Goal: Task Accomplishment & Management: Use online tool/utility

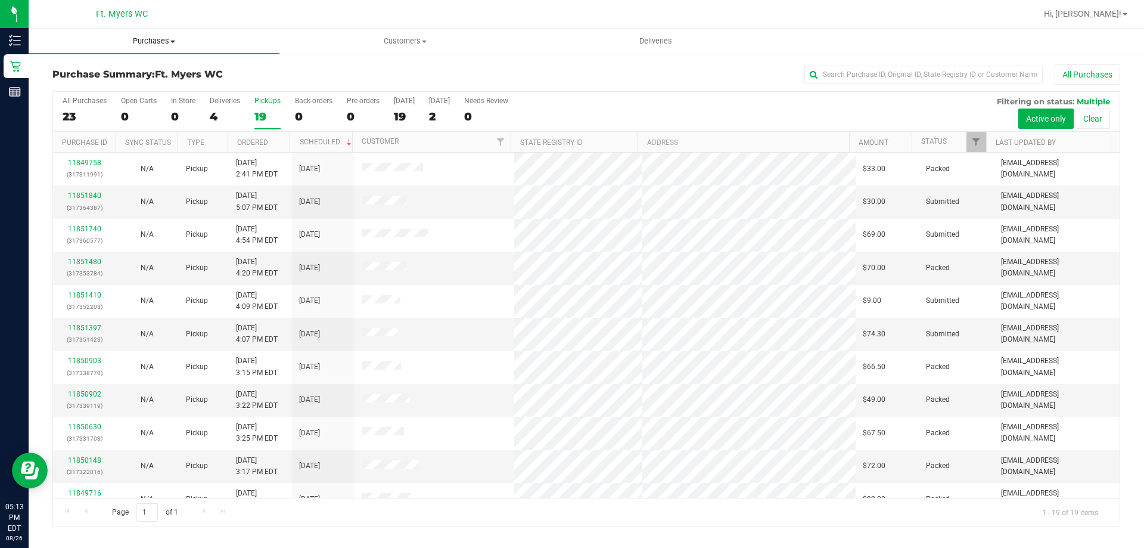
click at [151, 39] on span "Purchases" at bounding box center [154, 41] width 251 height 11
click at [134, 90] on li "Fulfillment" at bounding box center [154, 86] width 251 height 14
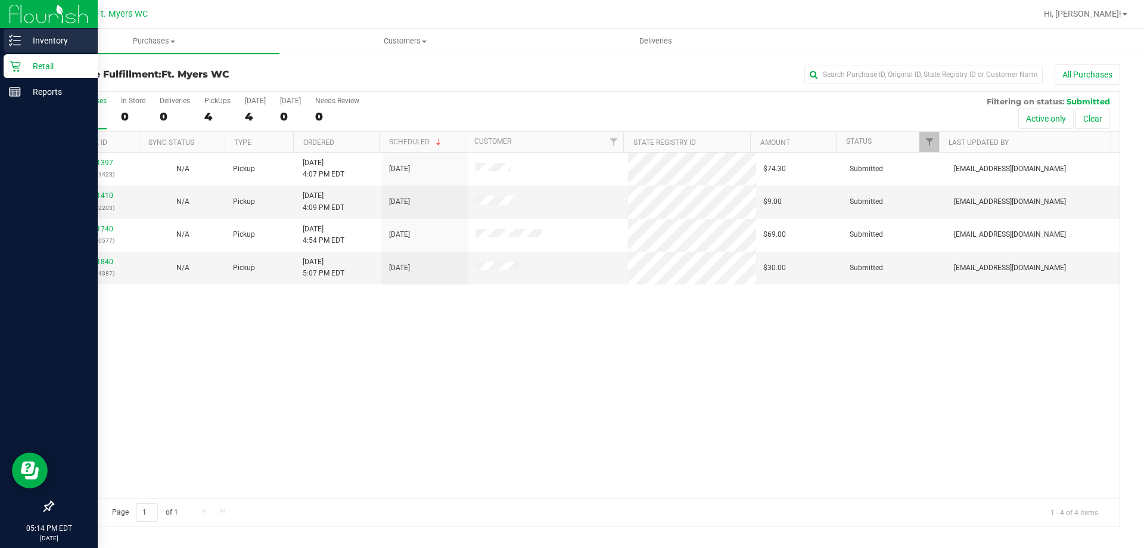
click at [21, 42] on p "Inventory" at bounding box center [56, 40] width 71 height 14
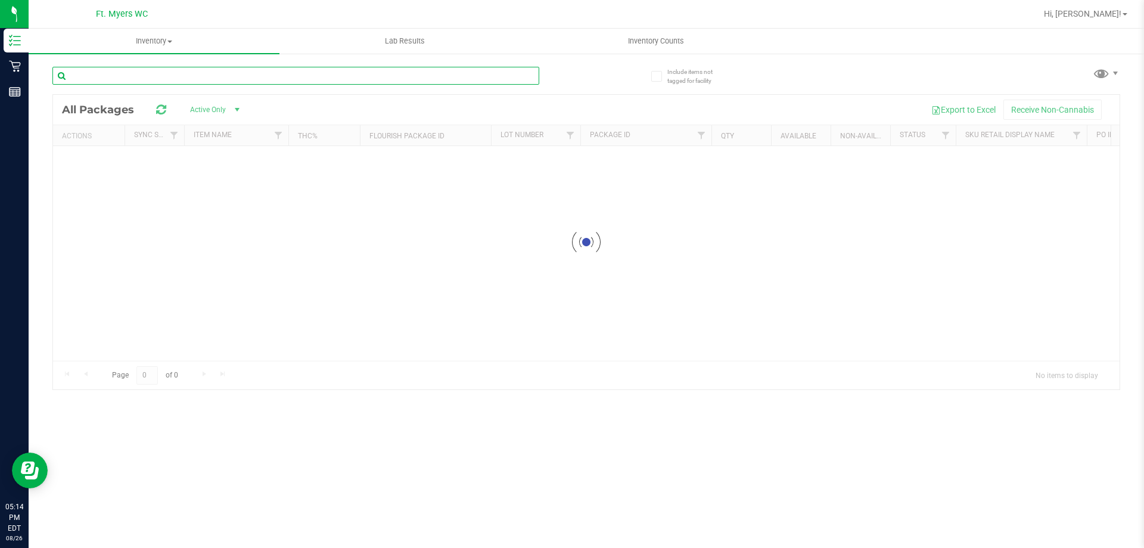
click at [166, 81] on input "text" at bounding box center [295, 76] width 487 height 18
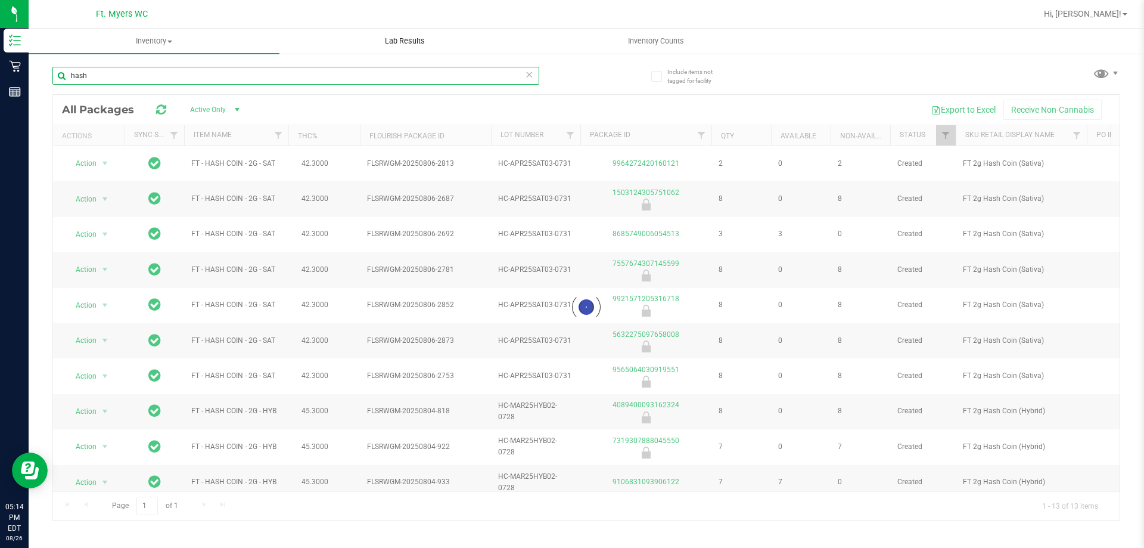
type input "hash"
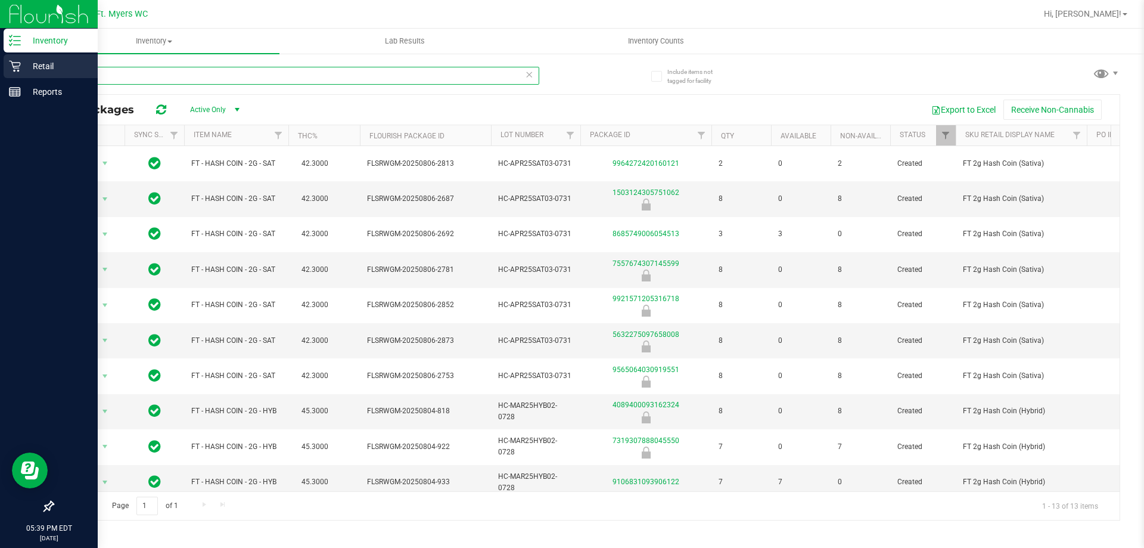
drag, startPoint x: 133, startPoint y: 71, endPoint x: 0, endPoint y: 74, distance: 133.5
click at [0, 74] on div "Inventory Retail Reports 05:39 PM EDT [DATE] 08/26 Ft. [PERSON_NAME] Hi, [PERSO…" at bounding box center [572, 274] width 1144 height 548
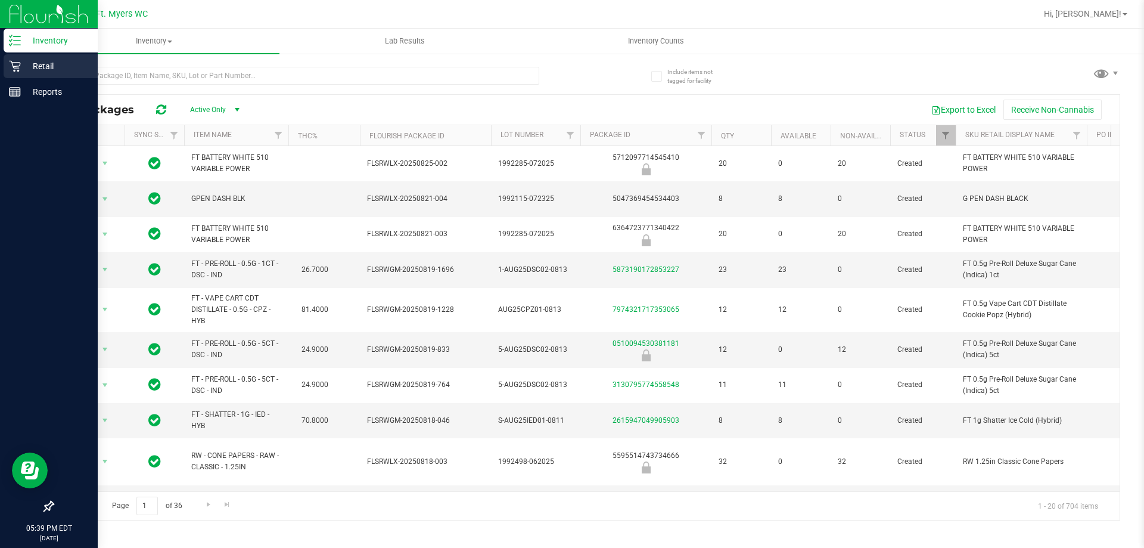
click at [14, 67] on icon at bounding box center [14, 66] width 11 height 11
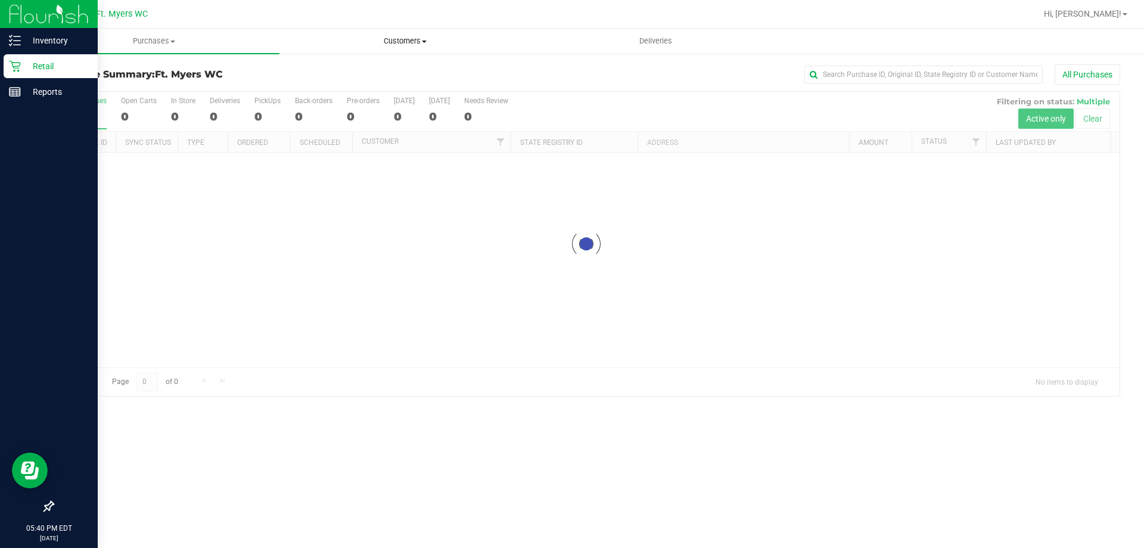
click at [425, 42] on span at bounding box center [424, 42] width 5 height 2
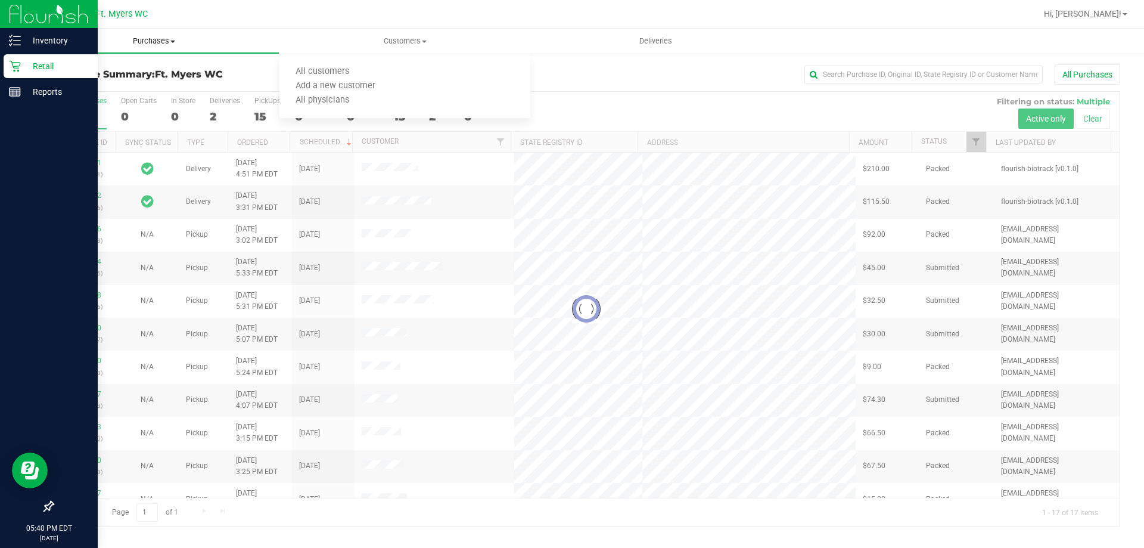
click at [173, 42] on span at bounding box center [172, 42] width 5 height 2
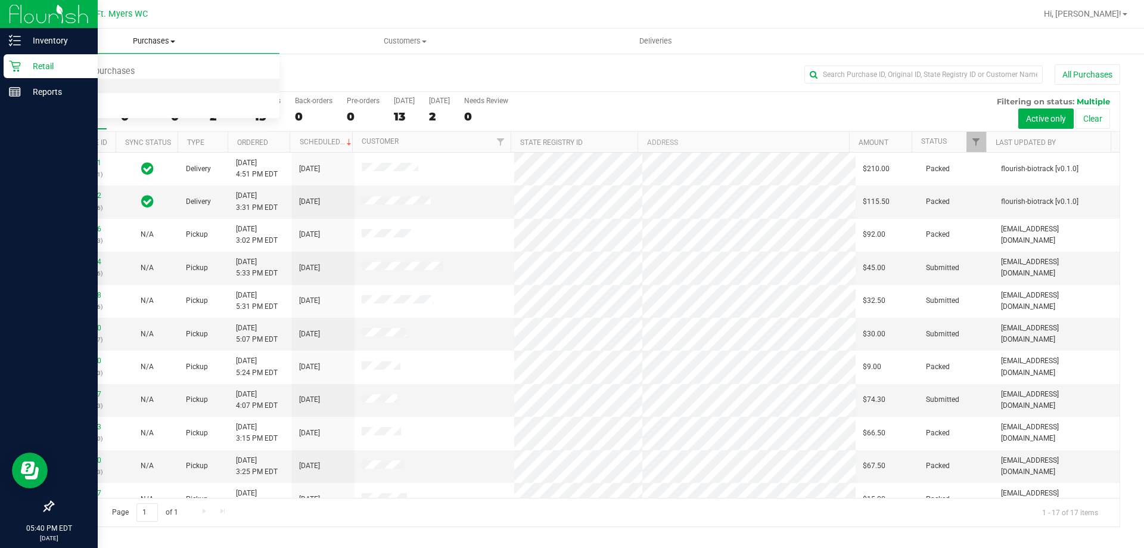
click at [150, 84] on li "Fulfillment" at bounding box center [154, 86] width 251 height 14
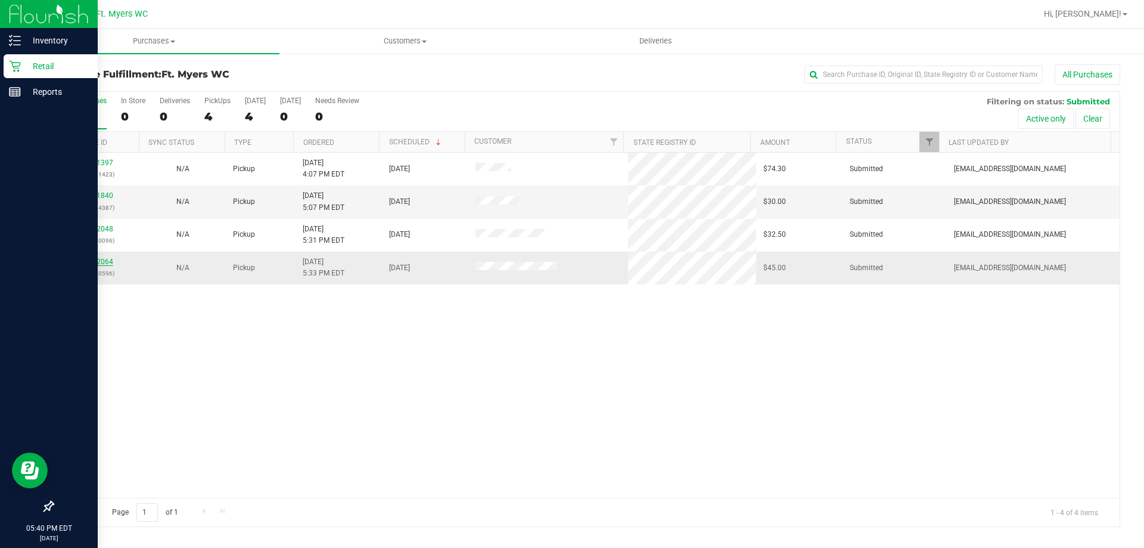
click at [103, 265] on link "11852064" at bounding box center [96, 261] width 33 height 8
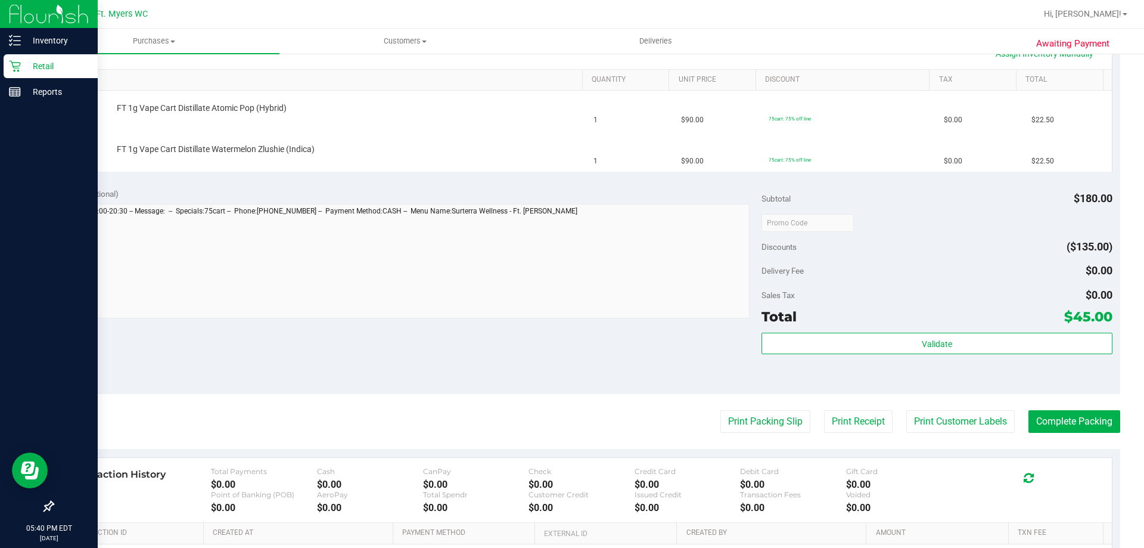
scroll to position [298, 0]
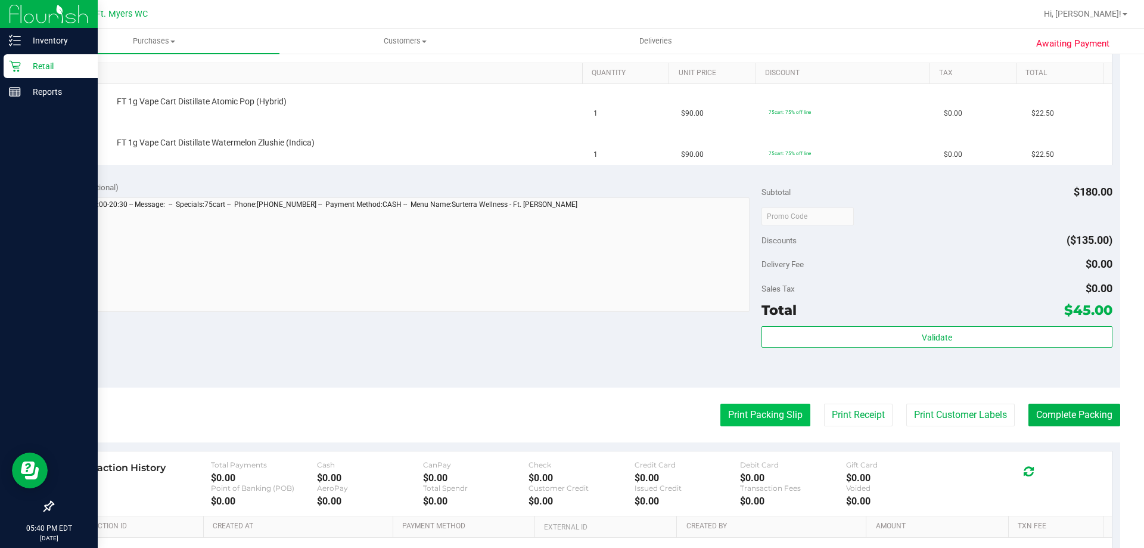
click at [794, 421] on button "Print Packing Slip" at bounding box center [765, 414] width 90 height 23
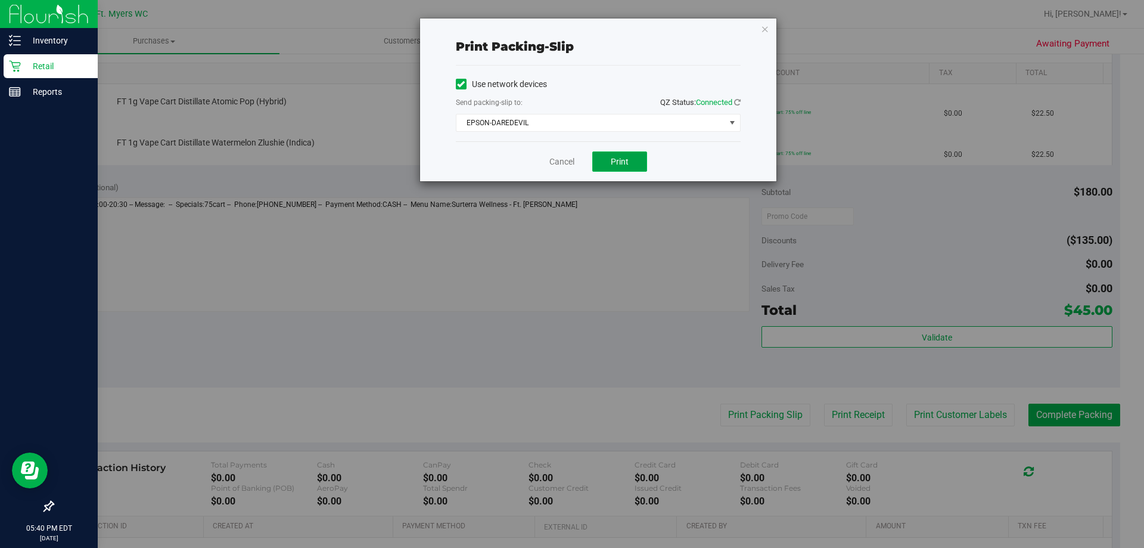
click at [641, 161] on button "Print" at bounding box center [619, 161] width 55 height 20
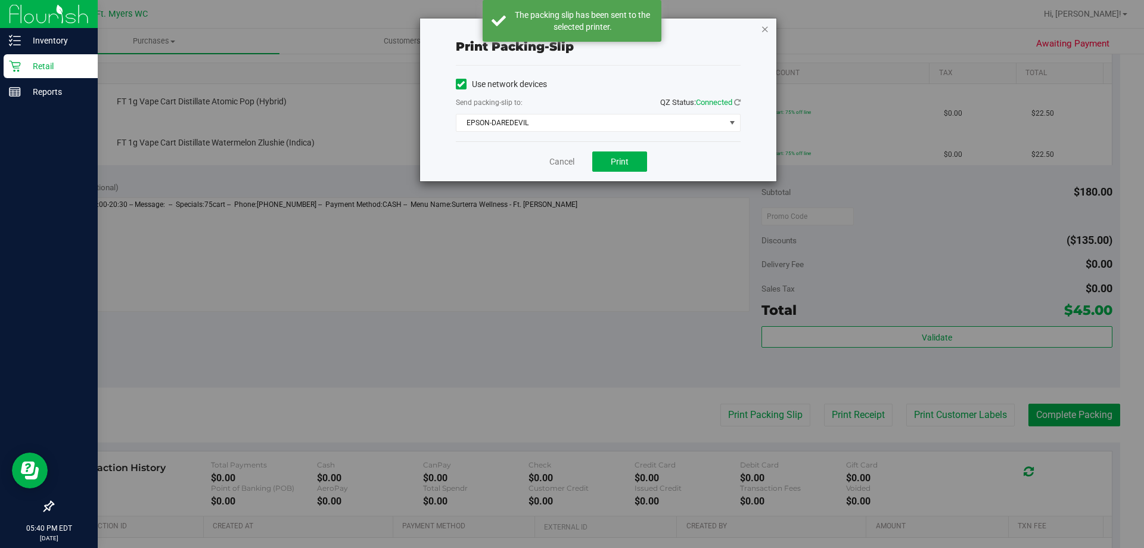
click at [767, 30] on icon "button" at bounding box center [765, 28] width 8 height 14
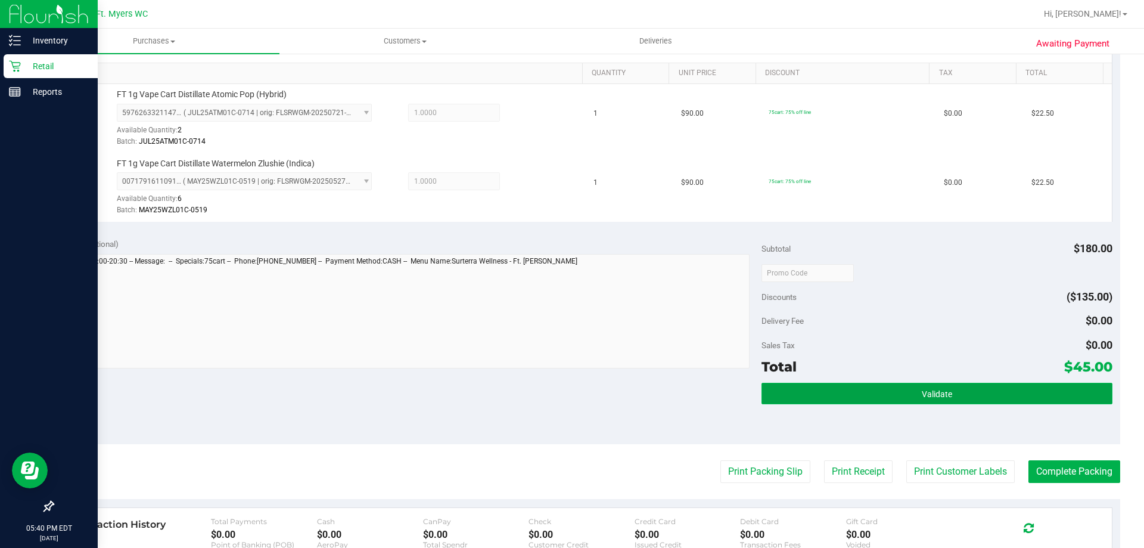
click at [939, 384] on button "Validate" at bounding box center [936, 393] width 350 height 21
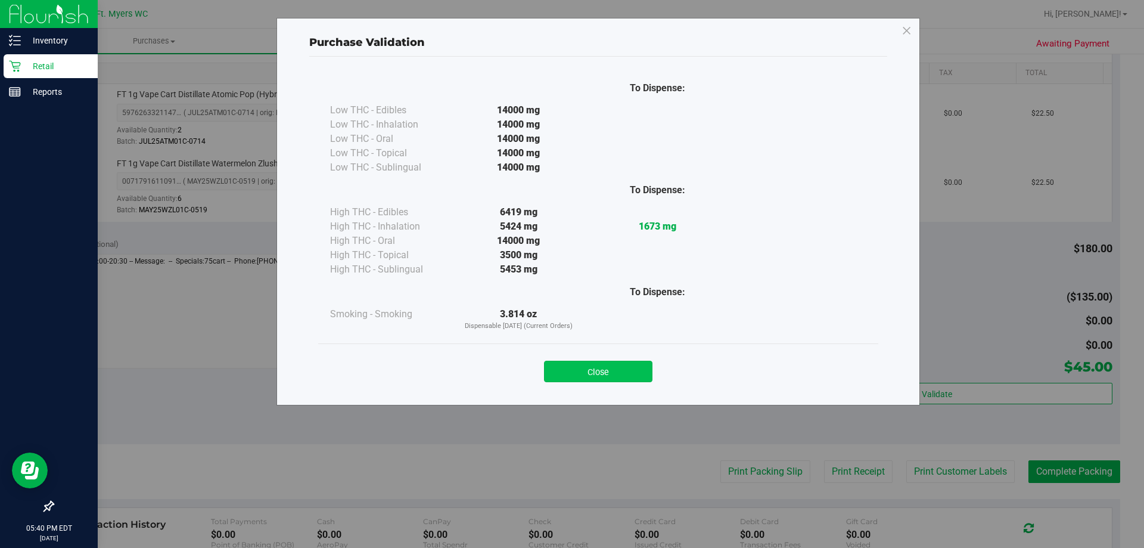
click at [605, 377] on button "Close" at bounding box center [598, 370] width 108 height 21
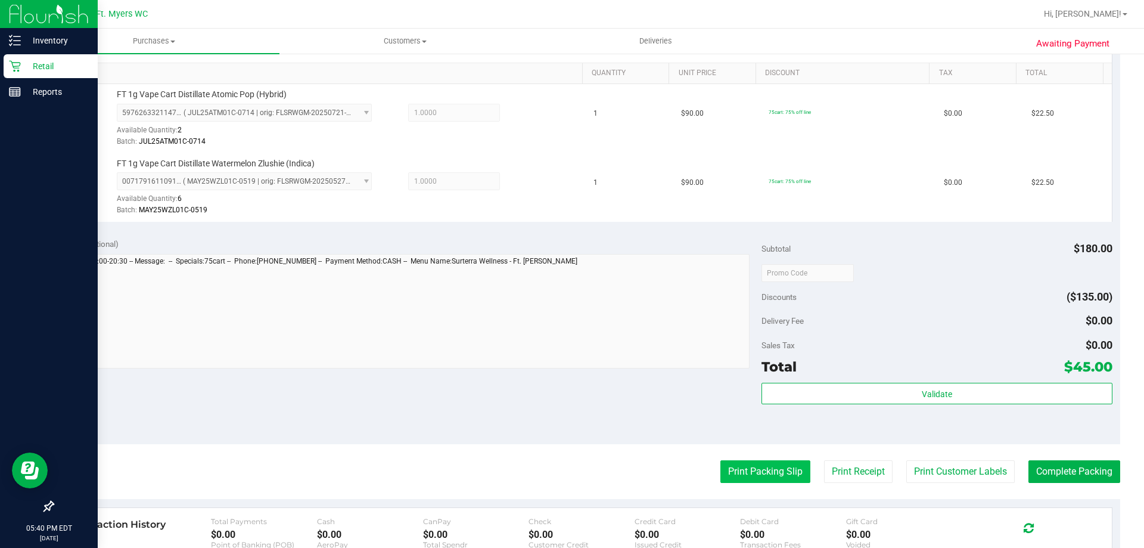
click at [762, 469] on button "Print Packing Slip" at bounding box center [765, 471] width 90 height 23
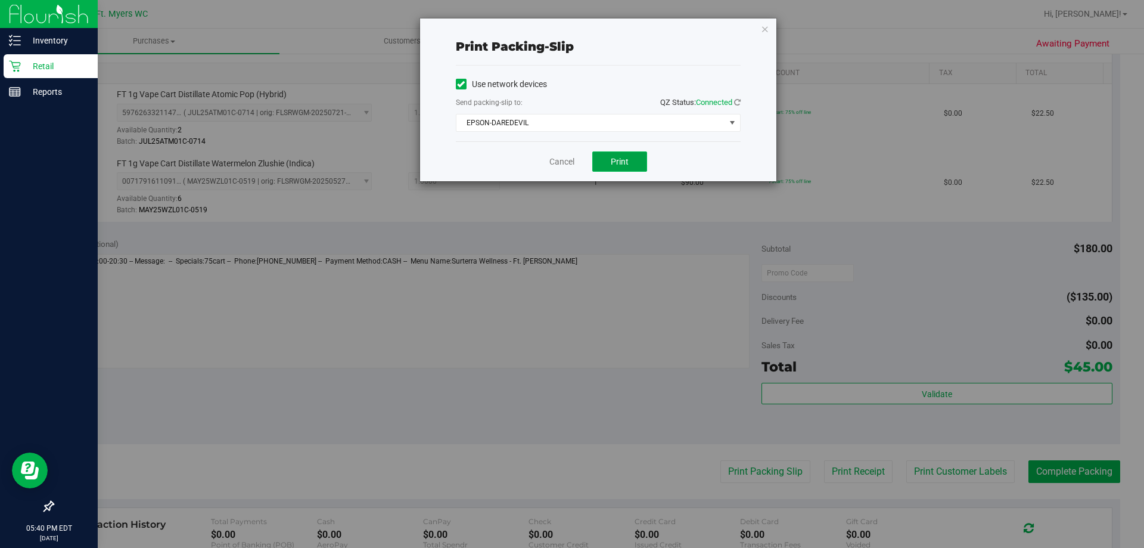
click at [632, 163] on button "Print" at bounding box center [619, 161] width 55 height 20
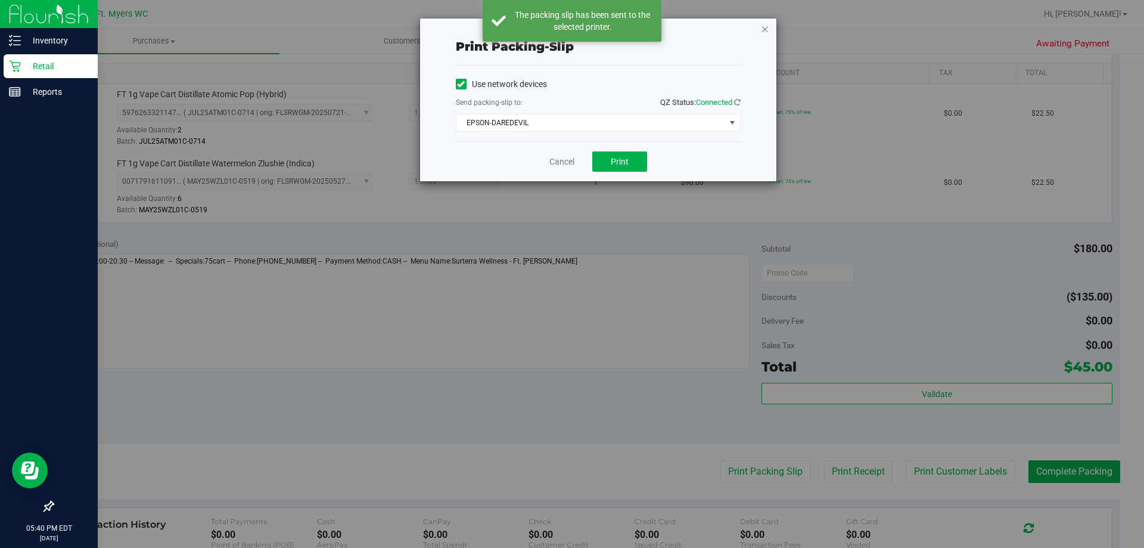
click at [764, 30] on icon "button" at bounding box center [765, 28] width 8 height 14
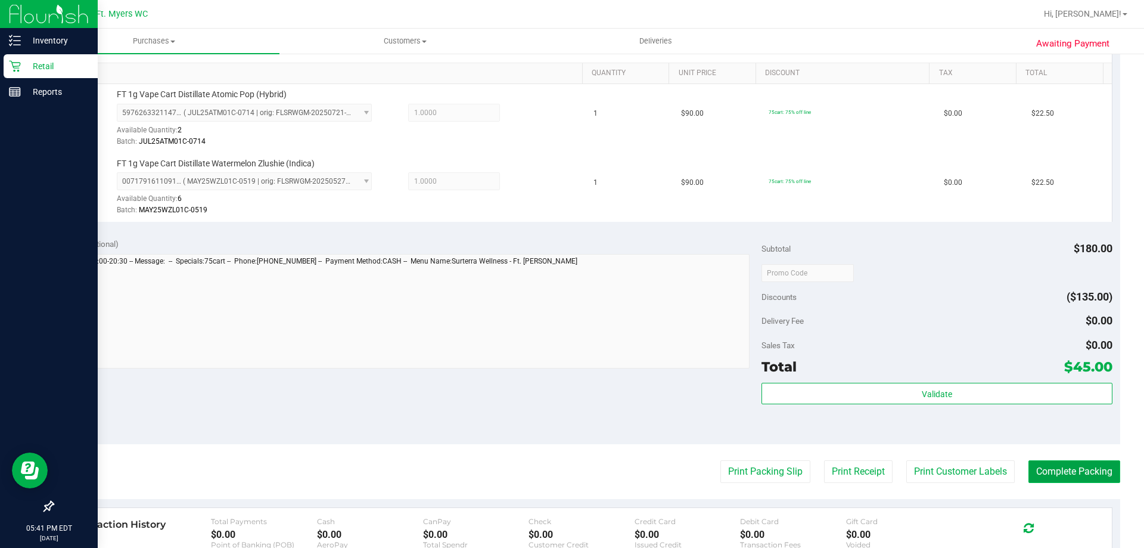
click at [1065, 480] on button "Complete Packing" at bounding box center [1074, 471] width 92 height 23
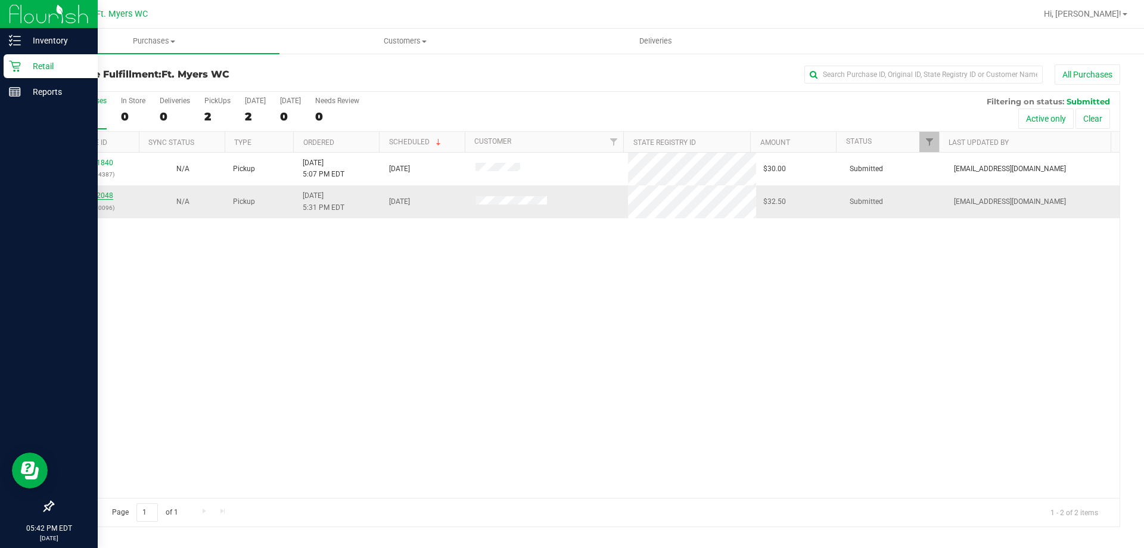
click at [107, 197] on link "11852048" at bounding box center [96, 195] width 33 height 8
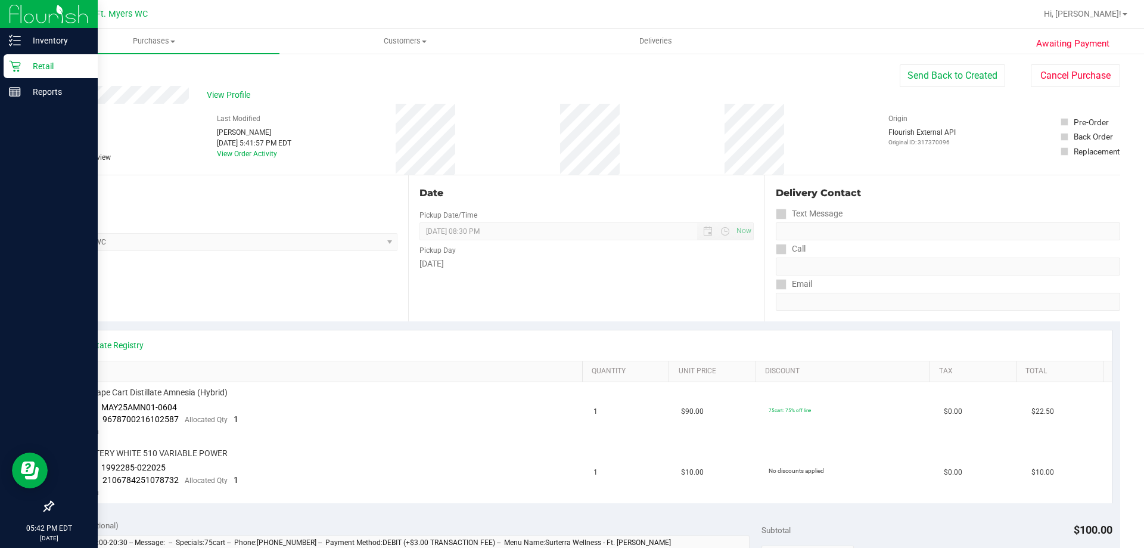
click at [17, 61] on icon at bounding box center [15, 66] width 12 height 12
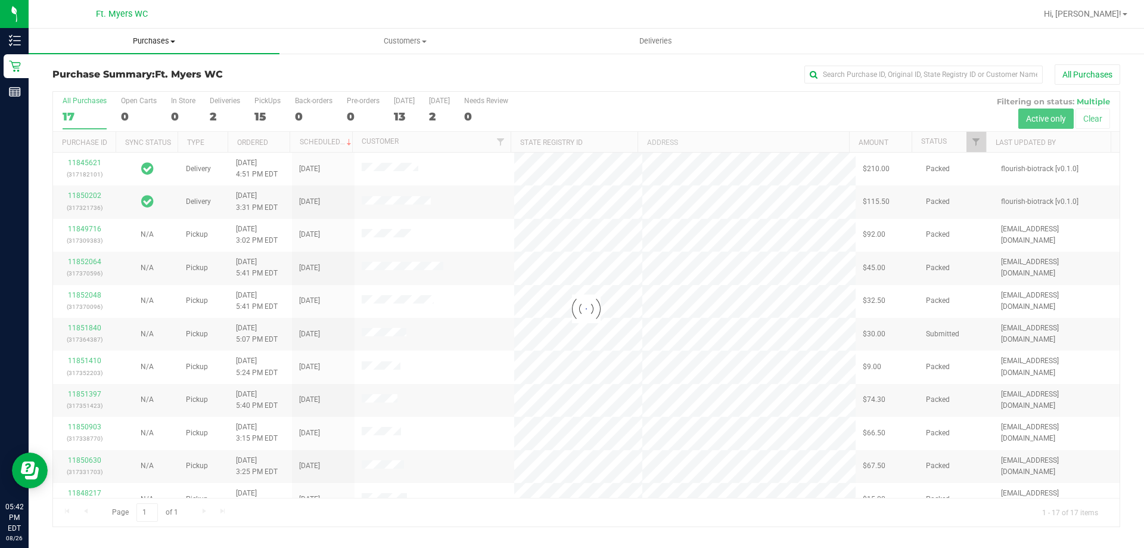
click at [164, 38] on span "Purchases" at bounding box center [154, 41] width 251 height 11
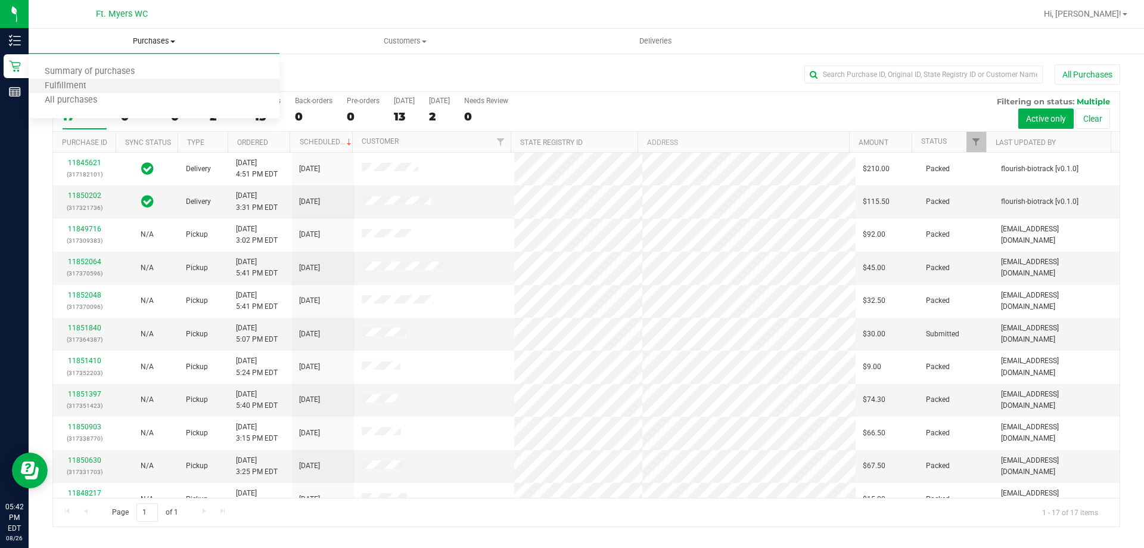
click at [126, 83] on li "Fulfillment" at bounding box center [154, 86] width 251 height 14
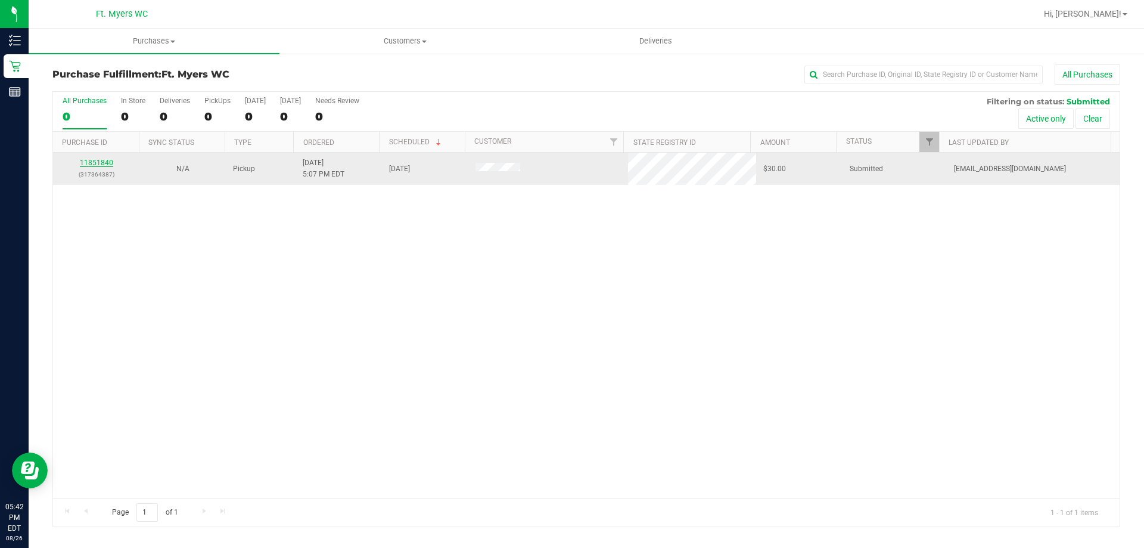
click at [110, 164] on link "11851840" at bounding box center [96, 162] width 33 height 8
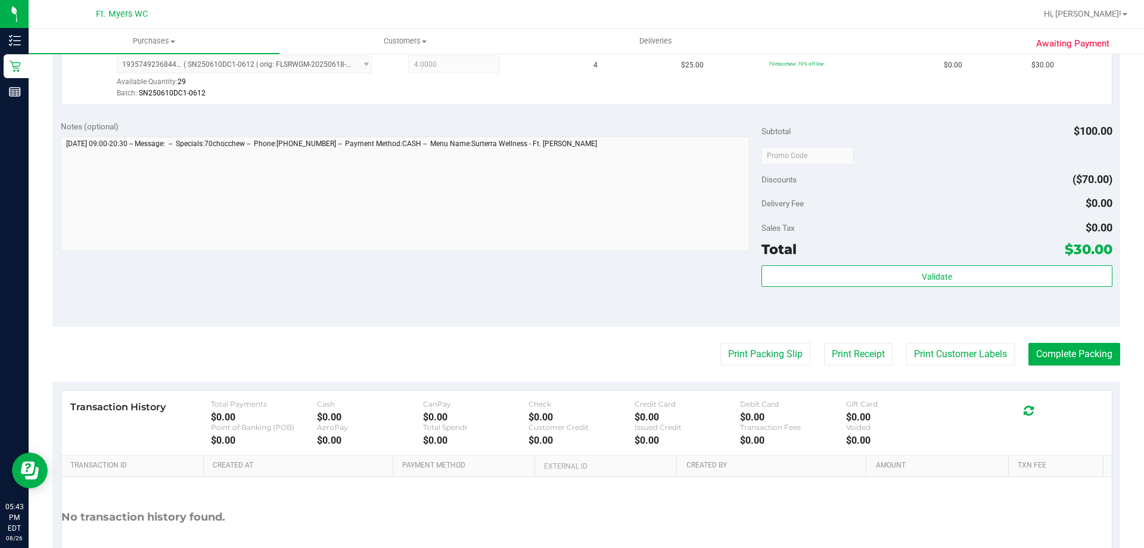
scroll to position [357, 0]
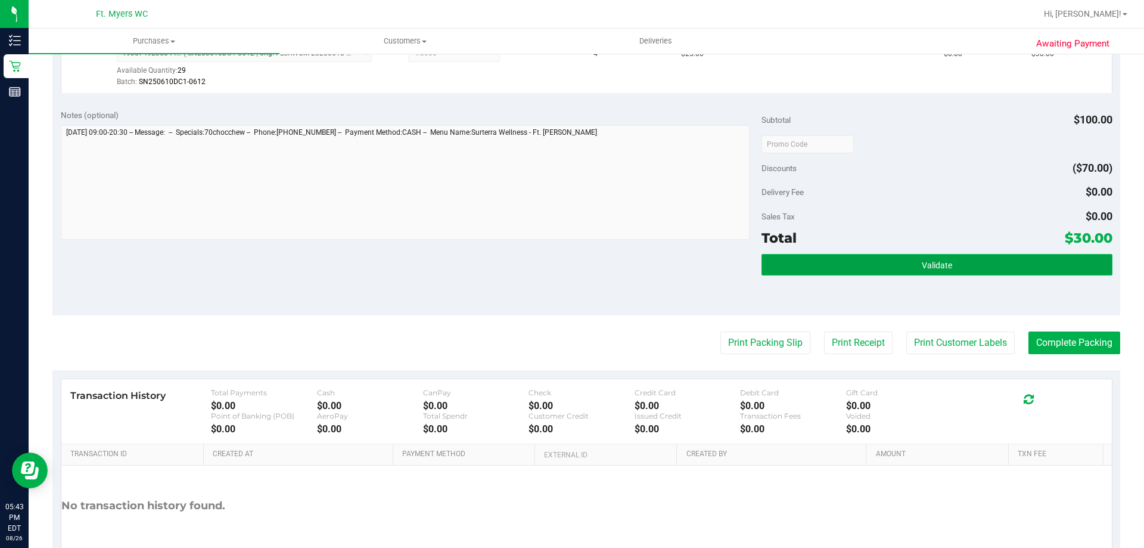
click at [923, 262] on span "Validate" at bounding box center [937, 265] width 30 height 10
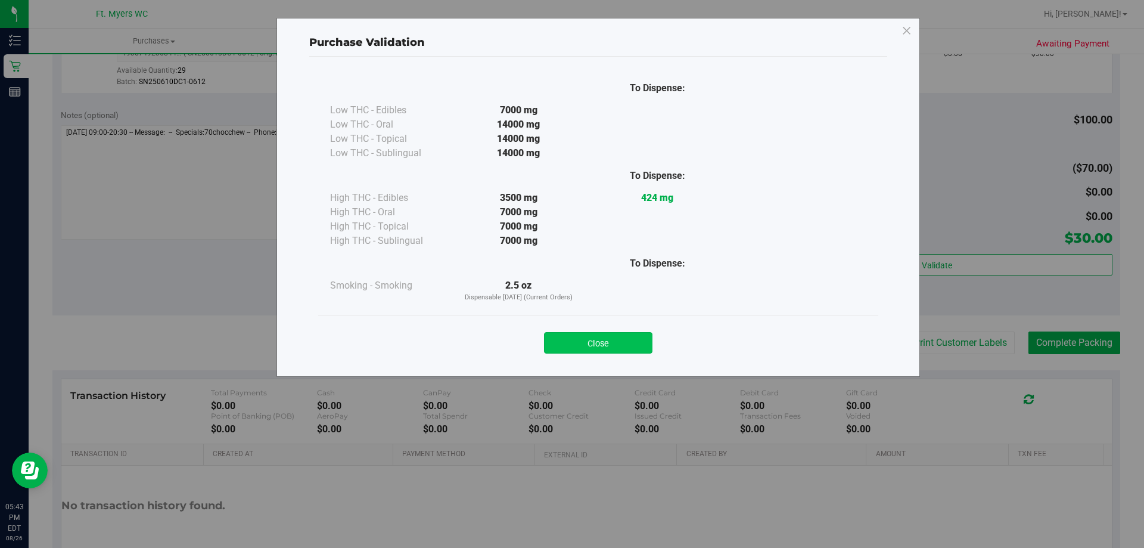
click at [632, 338] on button "Close" at bounding box center [598, 342] width 108 height 21
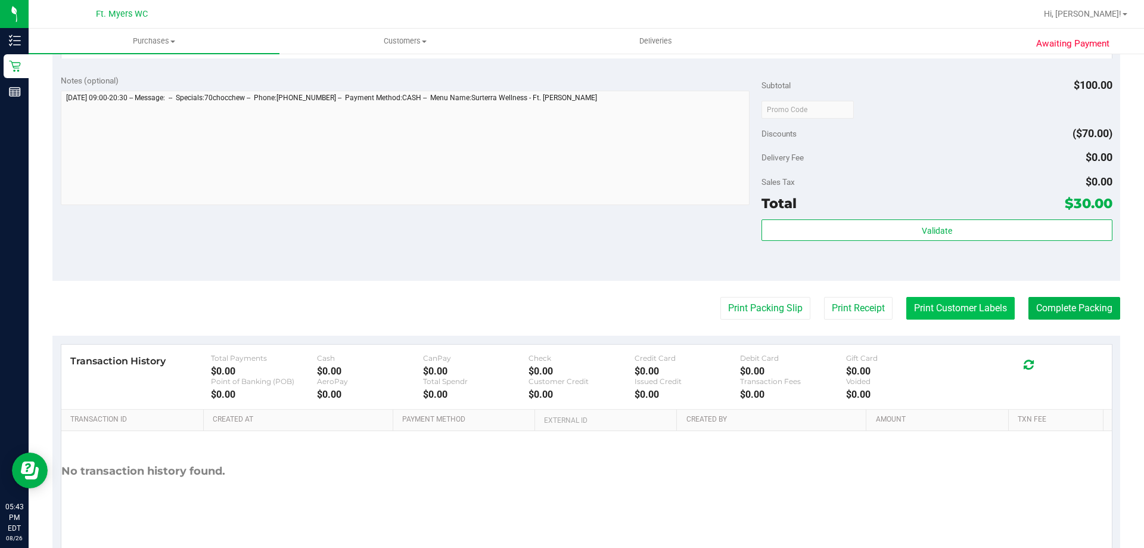
scroll to position [427, 0]
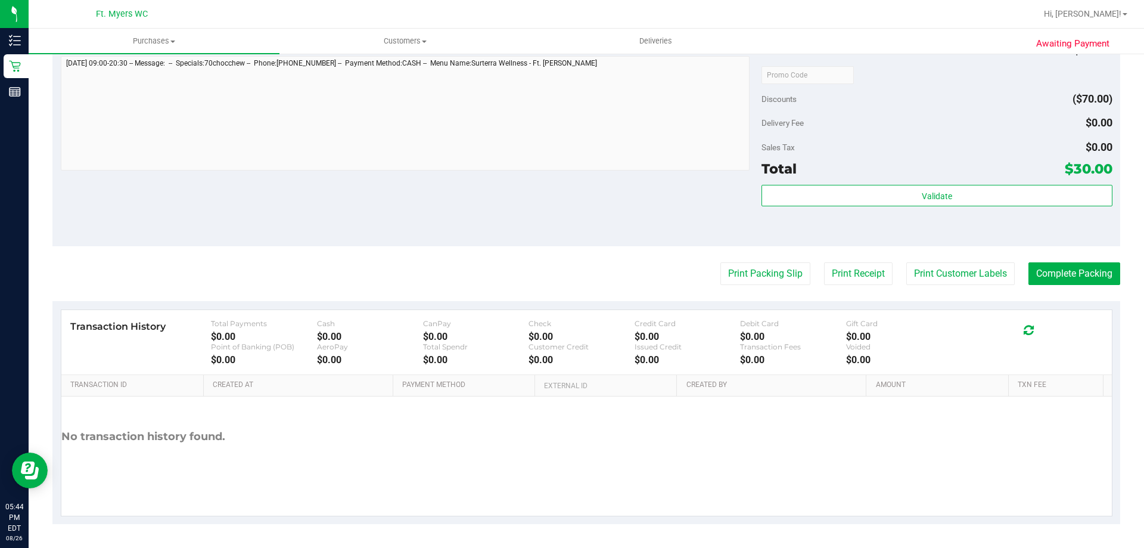
click at [782, 285] on purchase-details "Back Edit Purchase Cancel Purchase View Profile # 11851840 BioTrack ID: - Submi…" at bounding box center [586, 81] width 1068 height 886
click at [779, 276] on button "Print Packing Slip" at bounding box center [765, 273] width 90 height 23
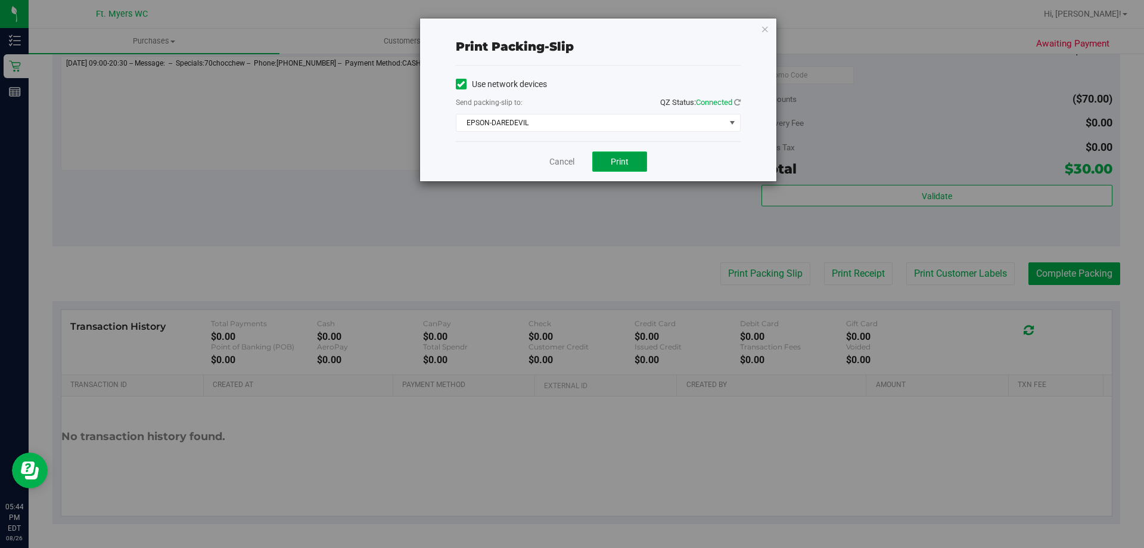
click at [642, 157] on button "Print" at bounding box center [619, 161] width 55 height 20
click at [555, 157] on link "Cancel" at bounding box center [561, 162] width 25 height 13
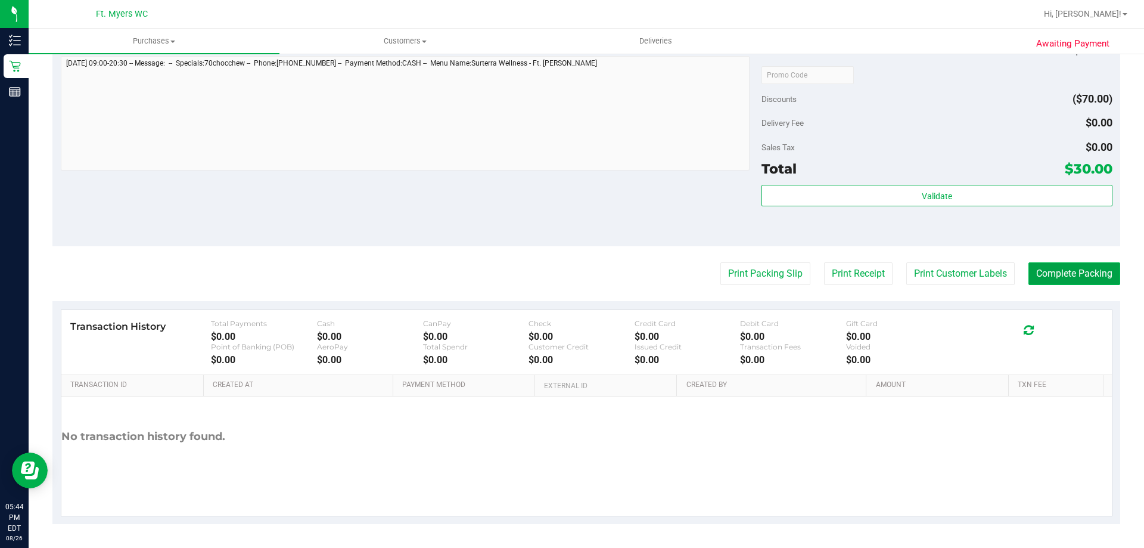
click at [1105, 284] on button "Complete Packing" at bounding box center [1074, 273] width 92 height 23
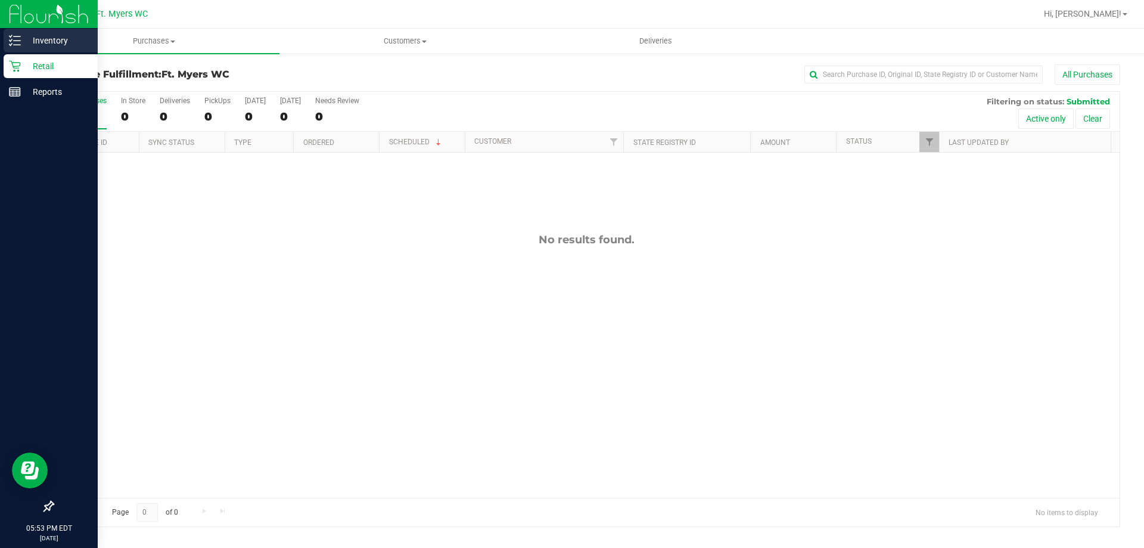
click at [45, 43] on p "Inventory" at bounding box center [56, 40] width 71 height 14
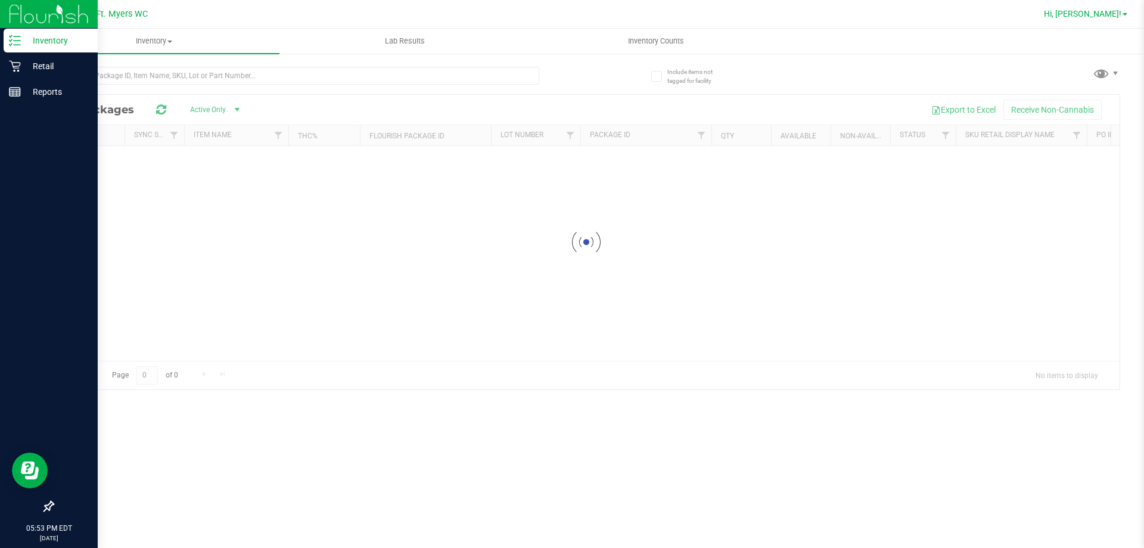
click at [1123, 15] on span at bounding box center [1124, 14] width 5 height 2
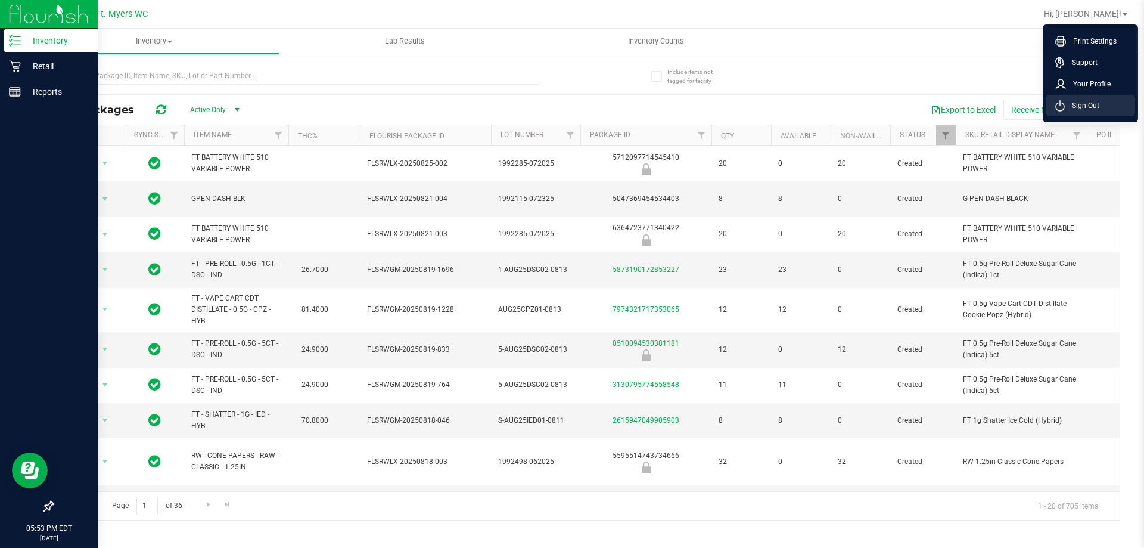
click at [1087, 103] on span "Sign Out" at bounding box center [1082, 105] width 35 height 12
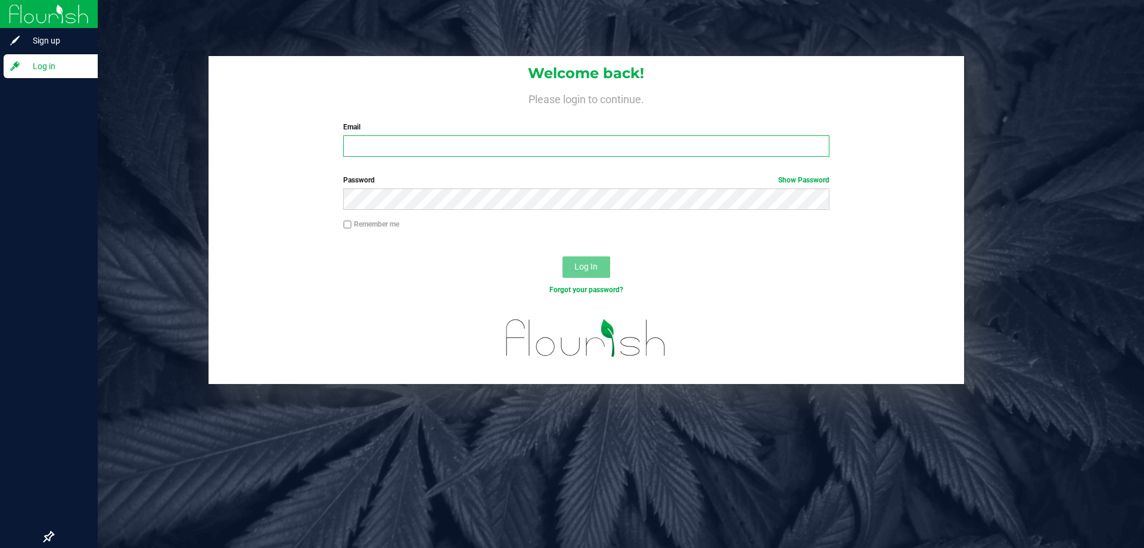
click at [630, 151] on input "Email" at bounding box center [586, 145] width 486 height 21
type input "[EMAIL_ADDRESS][DOMAIN_NAME]"
click at [562, 256] on button "Log In" at bounding box center [586, 266] width 48 height 21
